Goal: Information Seeking & Learning: Learn about a topic

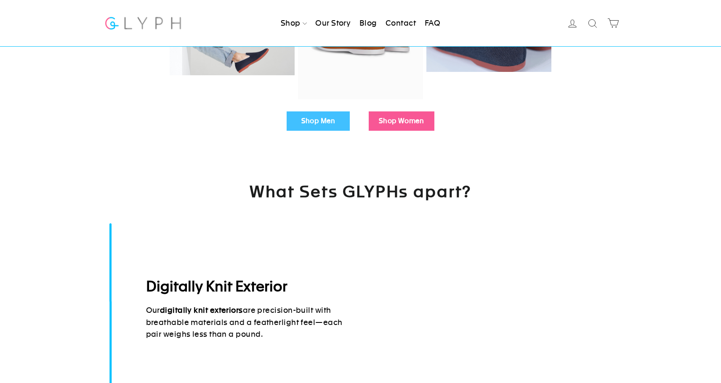
scroll to position [289, 0]
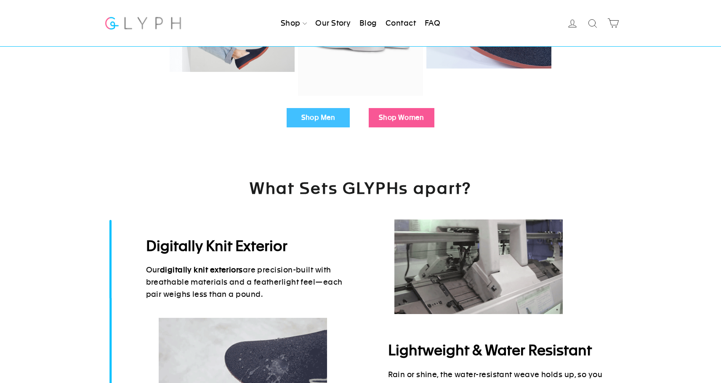
click at [323, 114] on link "Shop Men" at bounding box center [317, 117] width 63 height 19
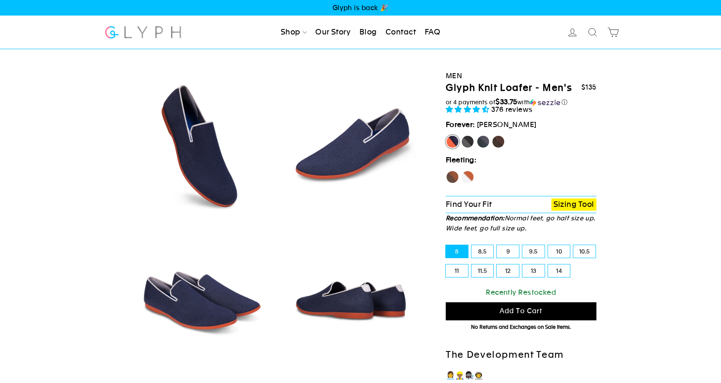
select select "highest-rating"
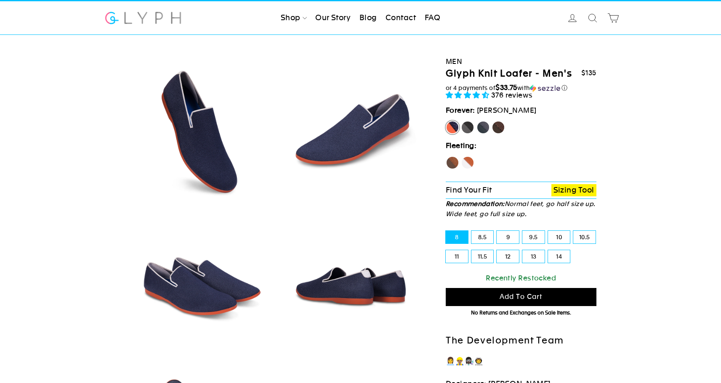
scroll to position [13, 0]
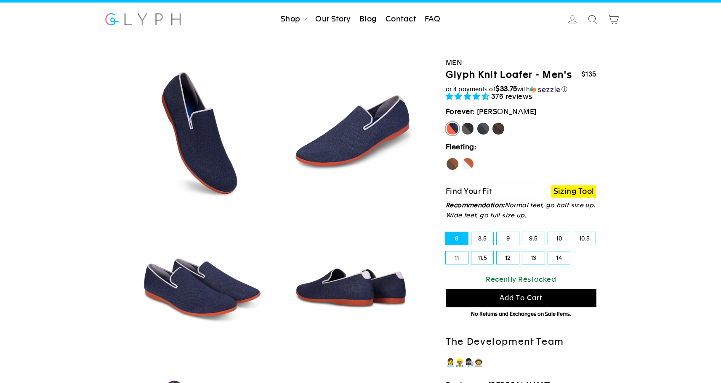
click at [480, 236] on label "8.5" at bounding box center [482, 238] width 22 height 13
click at [472, 233] on input "8.5" at bounding box center [471, 232] width 0 height 0
radio input "true"
click at [456, 240] on label "8" at bounding box center [457, 238] width 22 height 13
click at [446, 233] on input "8" at bounding box center [446, 232] width 0 height 0
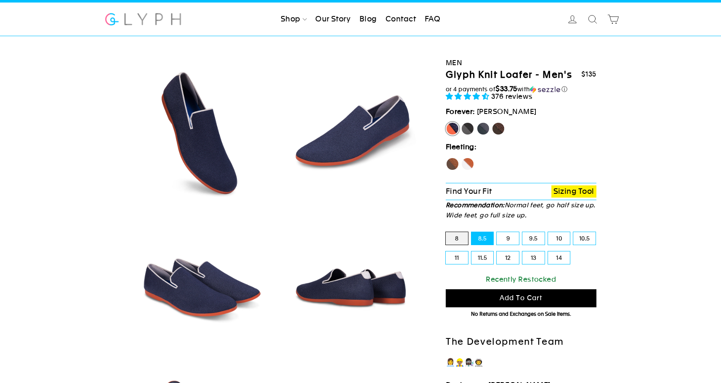
radio input "true"
click at [474, 239] on label "8.5" at bounding box center [482, 238] width 22 height 13
click at [472, 233] on input "8.5" at bounding box center [471, 232] width 0 height 0
radio input "true"
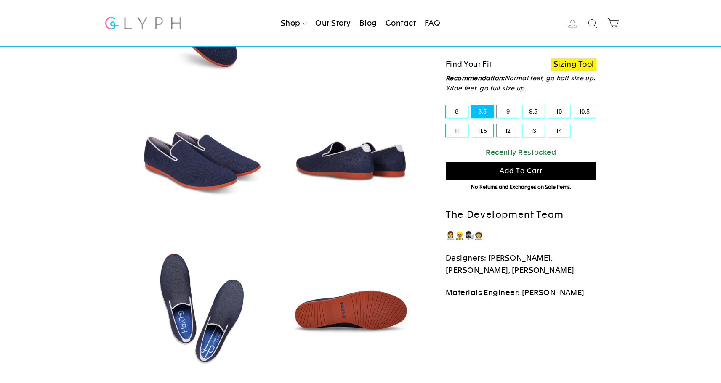
scroll to position [141, 0]
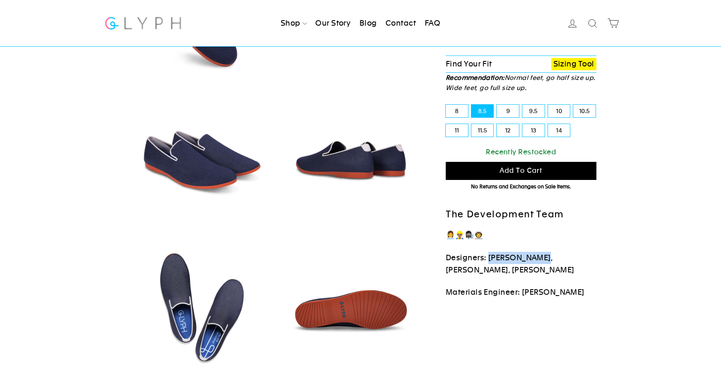
drag, startPoint x: 488, startPoint y: 256, endPoint x: 540, endPoint y: 255, distance: 51.8
click at [540, 255] on p "Designers: [PERSON_NAME], [PERSON_NAME], [PERSON_NAME]" at bounding box center [521, 264] width 151 height 24
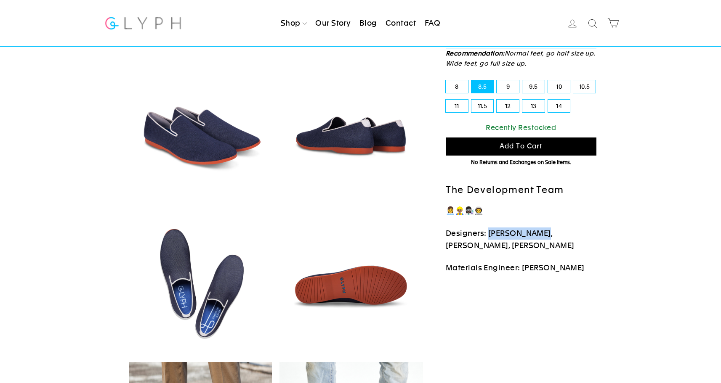
scroll to position [116, 0]
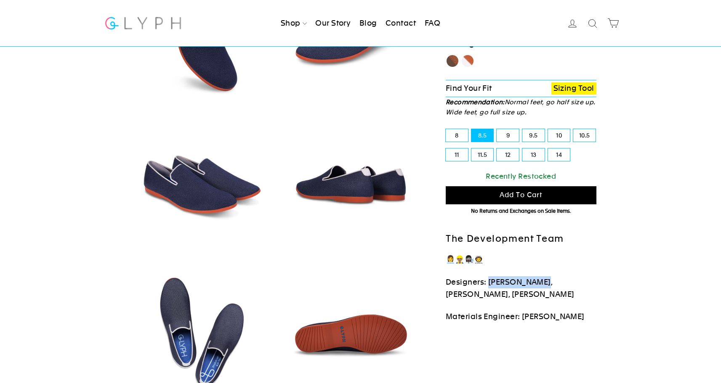
click at [503, 278] on p "Designers: [PERSON_NAME], [PERSON_NAME], [PERSON_NAME]" at bounding box center [521, 288] width 151 height 24
drag, startPoint x: 488, startPoint y: 282, endPoint x: 541, endPoint y: 284, distance: 53.1
click at [541, 284] on p "Designers: [PERSON_NAME], [PERSON_NAME], [PERSON_NAME]" at bounding box center [521, 288] width 151 height 24
drag, startPoint x: 547, startPoint y: 283, endPoint x: 473, endPoint y: 294, distance: 74.5
click at [473, 294] on p "Designers: [PERSON_NAME], [PERSON_NAME], [PERSON_NAME]" at bounding box center [521, 288] width 151 height 24
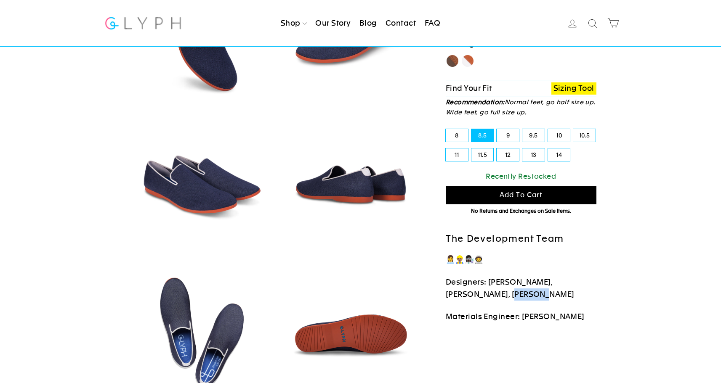
drag, startPoint x: 481, startPoint y: 292, endPoint x: 509, endPoint y: 292, distance: 27.8
click at [509, 292] on p "Designers: [PERSON_NAME], [PERSON_NAME], [PERSON_NAME]" at bounding box center [521, 288] width 151 height 24
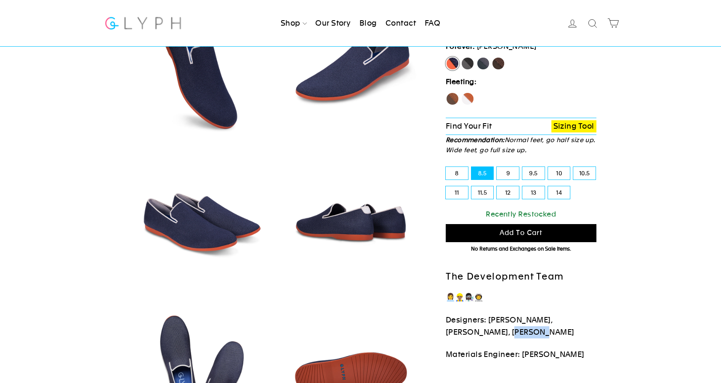
scroll to position [0, 0]
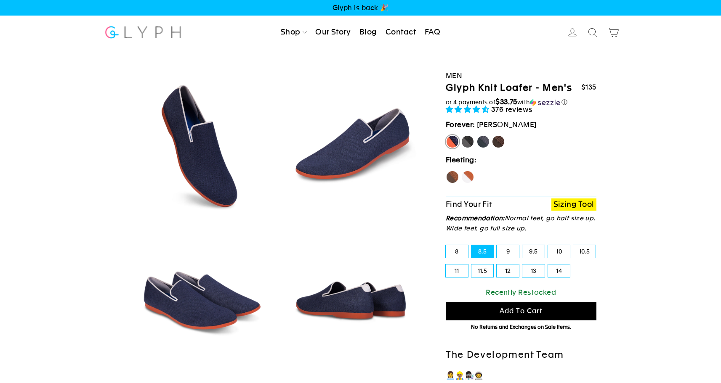
click at [335, 32] on link "Our Story" at bounding box center [333, 32] width 42 height 19
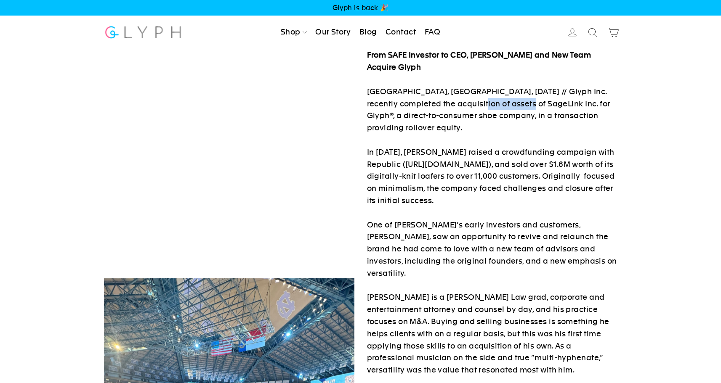
drag, startPoint x: 457, startPoint y: 105, endPoint x: 507, endPoint y: 105, distance: 49.6
click at [507, 105] on p "From SAFE Investor to CEO, Peter Singh and New Team Acquire Glyph RALEIGH, NC, …" at bounding box center [492, 388] width 250 height 679
click at [426, 37] on link "FAQ" at bounding box center [432, 32] width 22 height 19
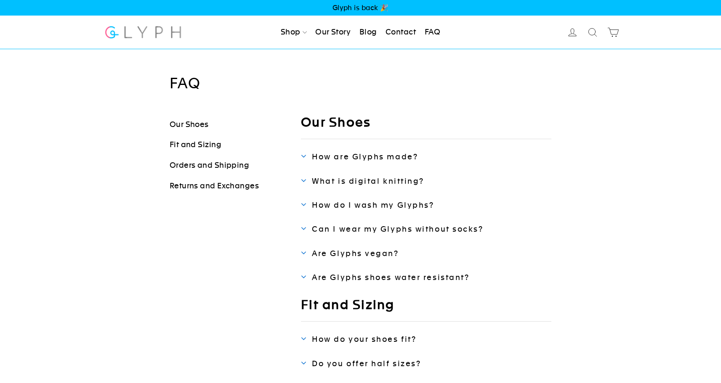
click at [368, 7] on span "Glyph is back 🎉" at bounding box center [360, 8] width 721 height 16
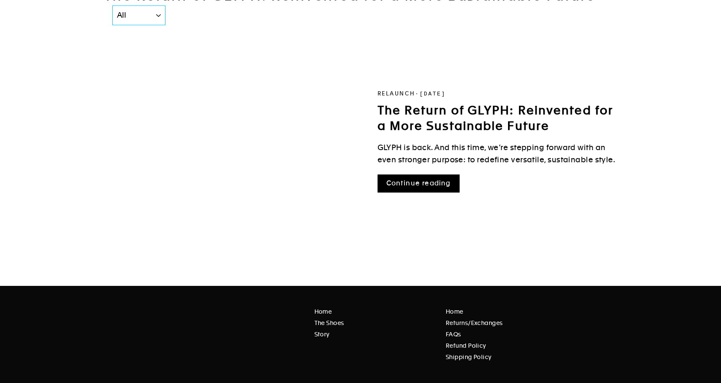
scroll to position [88, 0]
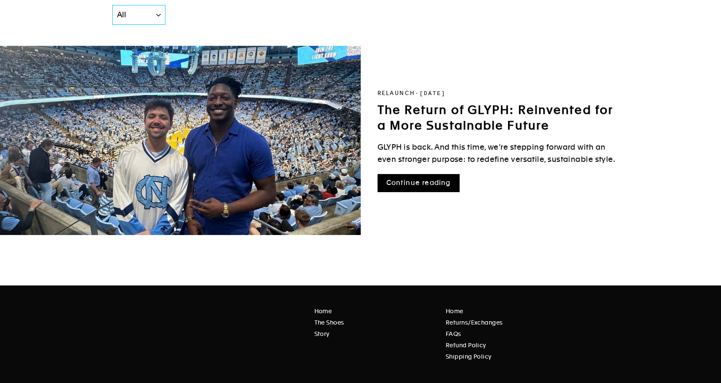
click at [434, 183] on link "Continue reading" at bounding box center [418, 183] width 82 height 18
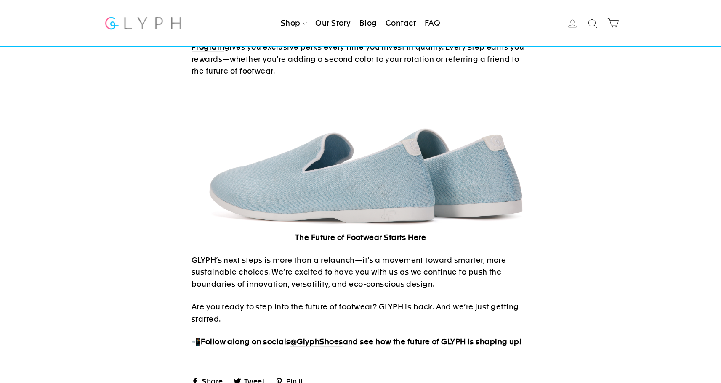
scroll to position [990, 0]
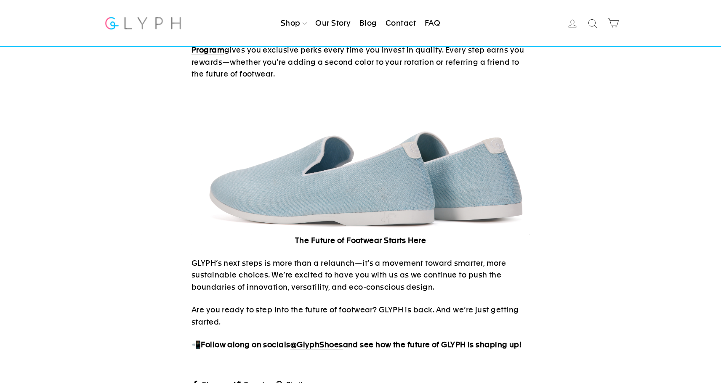
click at [323, 340] on link "GlyphShoes" at bounding box center [320, 345] width 46 height 10
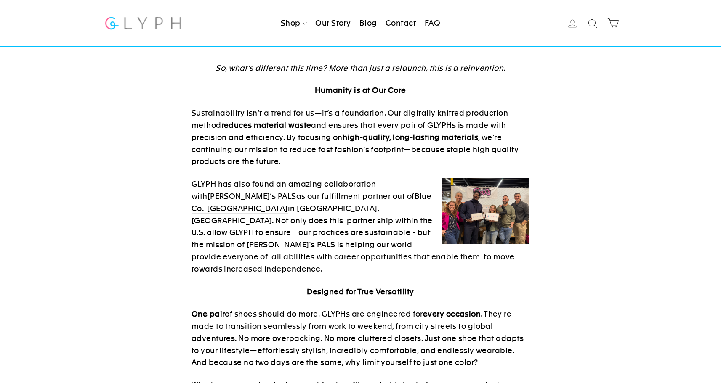
scroll to position [379, 0]
